Goal: Information Seeking & Learning: Find specific page/section

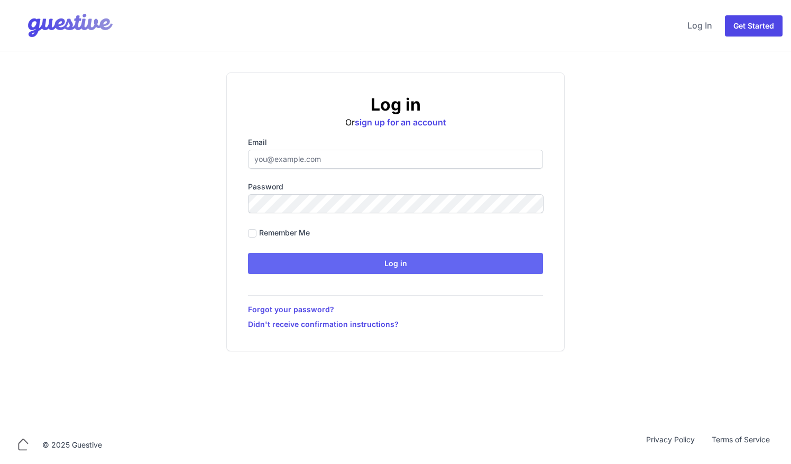
type input "[EMAIL_ADDRESS][DOMAIN_NAME]"
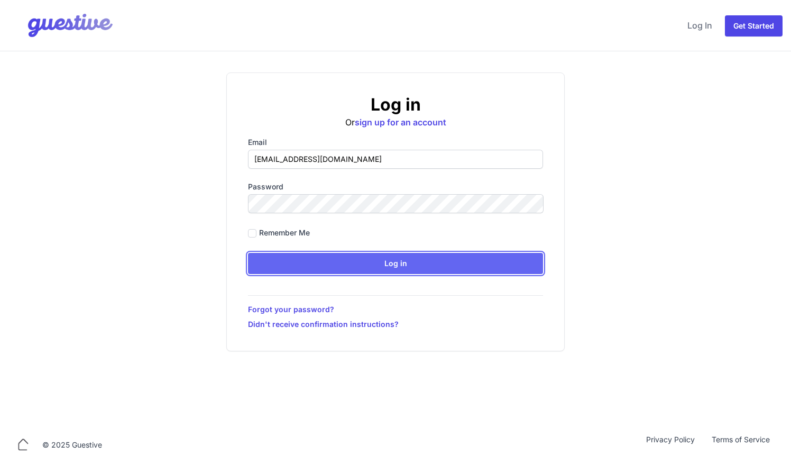
click at [331, 257] on input "Log in" at bounding box center [395, 263] width 295 height 21
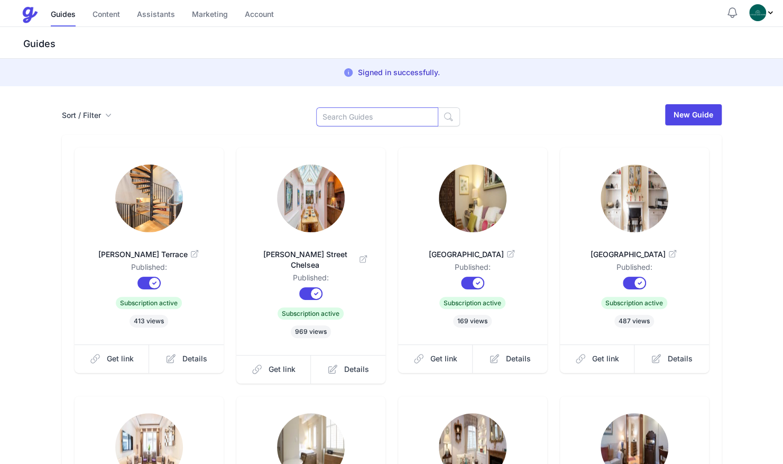
click at [345, 120] on input at bounding box center [377, 116] width 122 height 19
type input "t"
type input "rop"
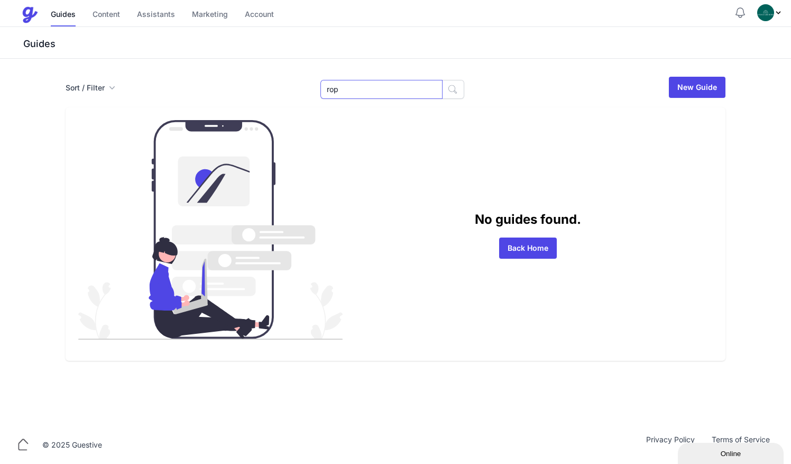
drag, startPoint x: 368, startPoint y: 89, endPoint x: 280, endPoint y: 92, distance: 87.8
click at [280, 92] on div "Sort / Filter Sort Name Created Unsorted All Published Unpublished Archived rop…" at bounding box center [396, 87] width 660 height 23
type input "14"
click at [442, 91] on button "button" at bounding box center [453, 89] width 22 height 19
click at [447, 93] on icon "button" at bounding box center [452, 89] width 11 height 11
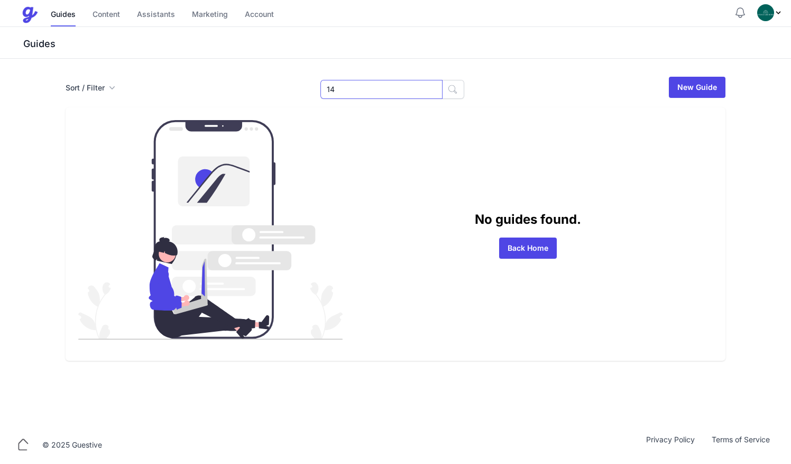
drag, startPoint x: 392, startPoint y: 89, endPoint x: 291, endPoint y: 102, distance: 101.8
click at [291, 102] on div "Sort / Filter Sort Name Created Unsorted All Published Unpublished Archived 14 …" at bounding box center [395, 218] width 677 height 285
type input "rop"
click at [43, 42] on h3 "Guides" at bounding box center [406, 44] width 770 height 13
click at [68, 13] on link "Guides" at bounding box center [63, 15] width 25 height 23
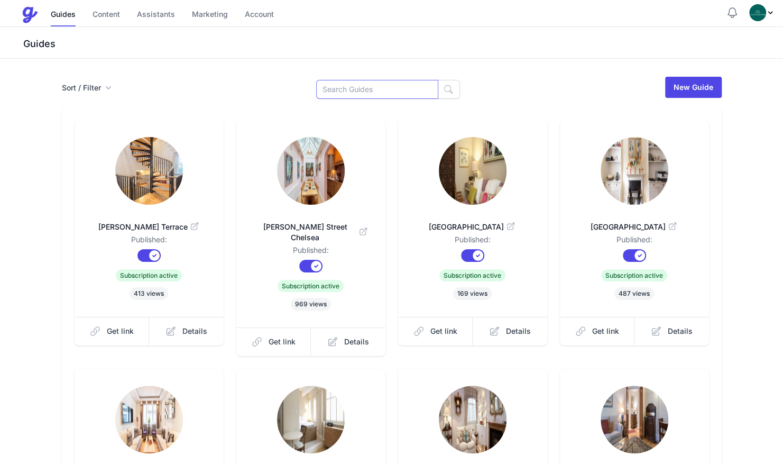
click at [348, 95] on input at bounding box center [377, 89] width 122 height 19
type input "rop"
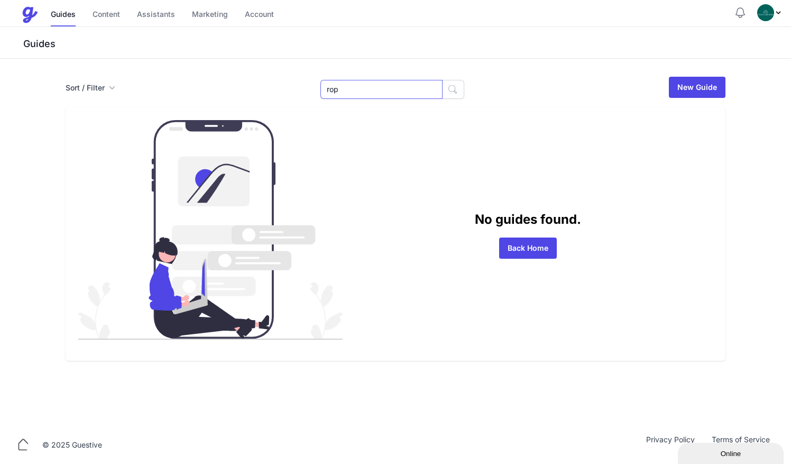
drag, startPoint x: 364, startPoint y: 94, endPoint x: 302, endPoint y: 94, distance: 61.9
click at [302, 94] on div "Sort / Filter Sort Name Created Unsorted All Published Unpublished Archived rop…" at bounding box center [396, 87] width 660 height 23
type input "14"
click at [47, 19] on div "Guides Content Assistants Marketing Account" at bounding box center [377, 15] width 713 height 22
click at [67, 19] on link "Guides" at bounding box center [63, 15] width 25 height 23
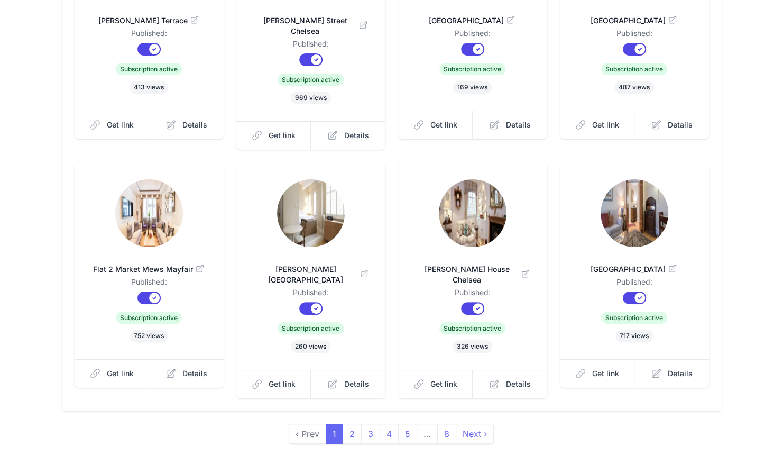
scroll to position [219, 0]
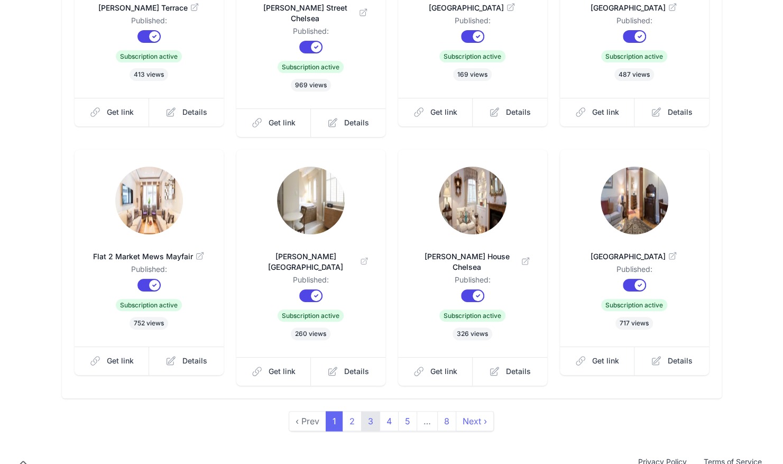
click at [366, 411] on link "3" at bounding box center [370, 421] width 19 height 20
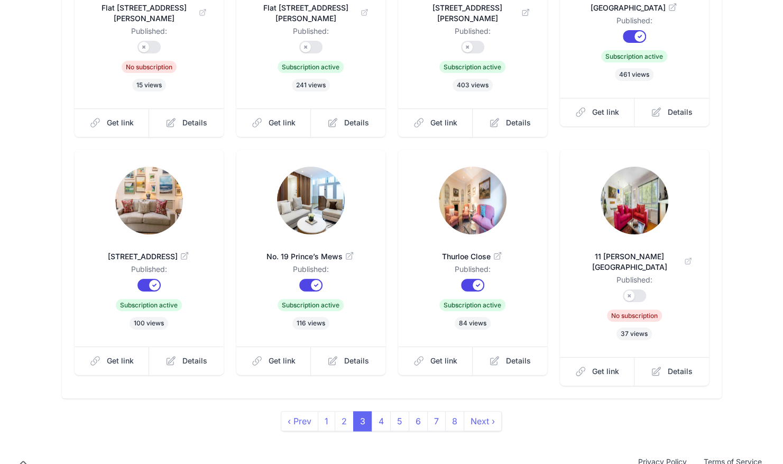
click at [366, 411] on span "3" at bounding box center [362, 421] width 19 height 20
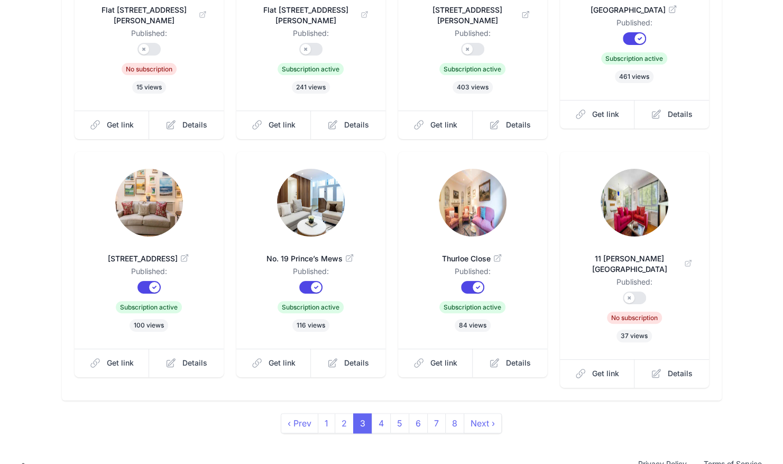
scroll to position [219, 0]
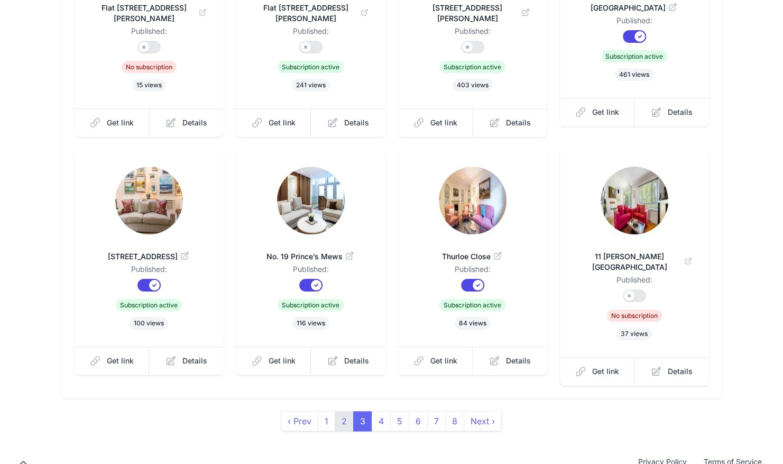
click at [346, 411] on link "2" at bounding box center [344, 421] width 19 height 20
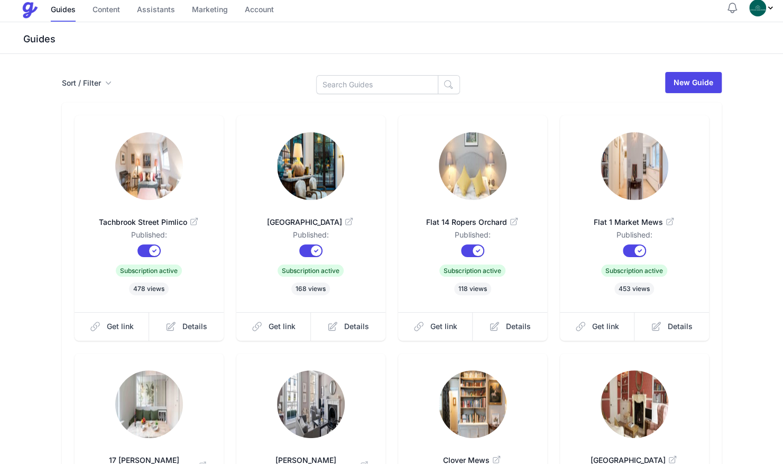
scroll to position [5, 0]
click at [484, 179] on img at bounding box center [473, 166] width 68 height 68
click at [429, 321] on link "Get link" at bounding box center [435, 325] width 75 height 29
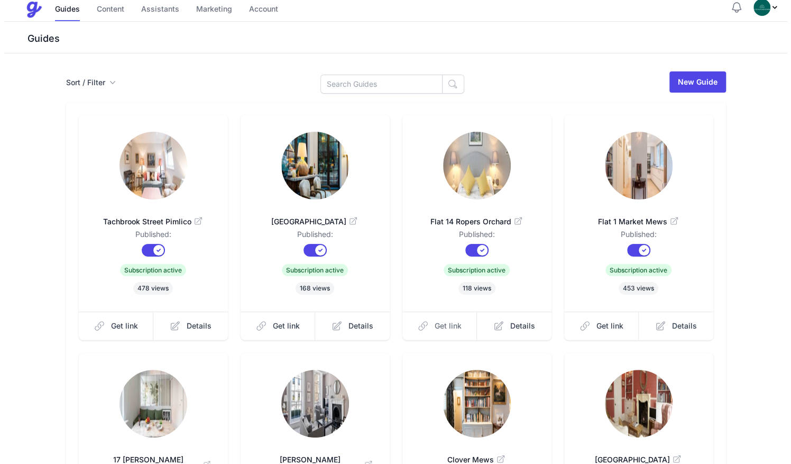
scroll to position [0, 0]
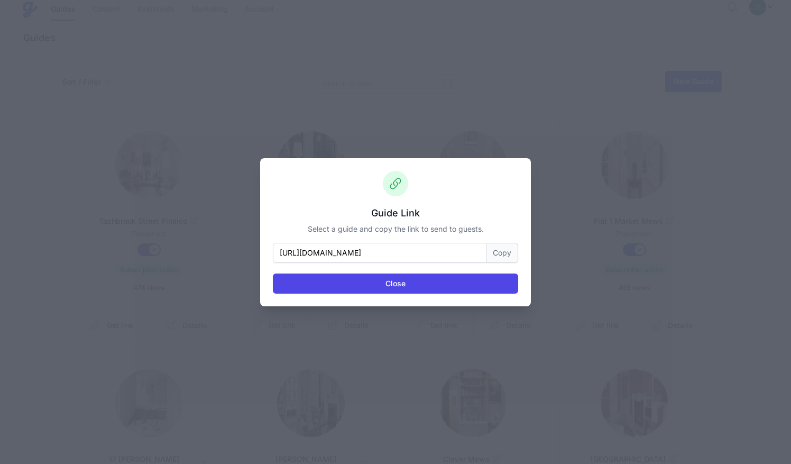
click at [497, 255] on button "Copy" at bounding box center [502, 253] width 32 height 20
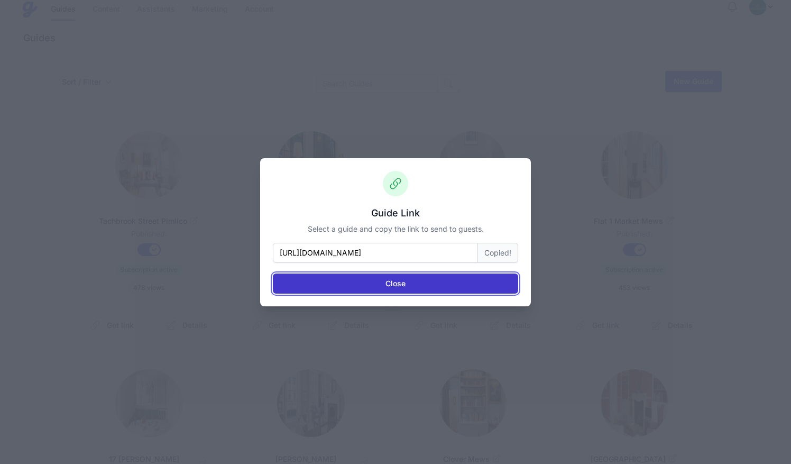
click at [412, 288] on button "Close" at bounding box center [395, 283] width 245 height 20
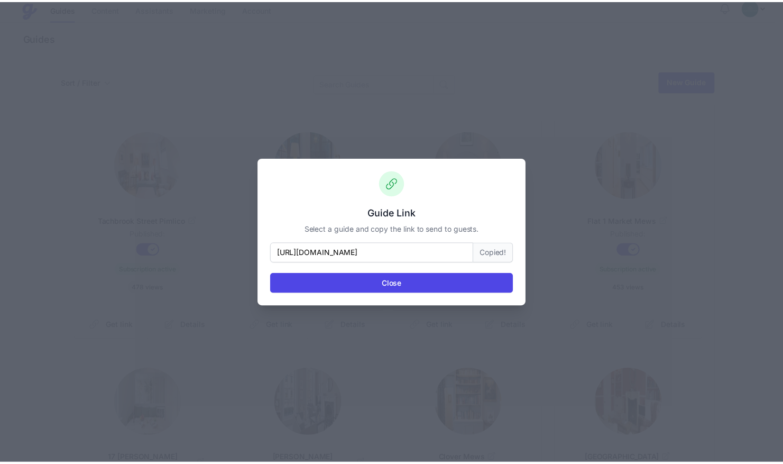
scroll to position [5, 0]
